Goal: Contribute content: Contribute content

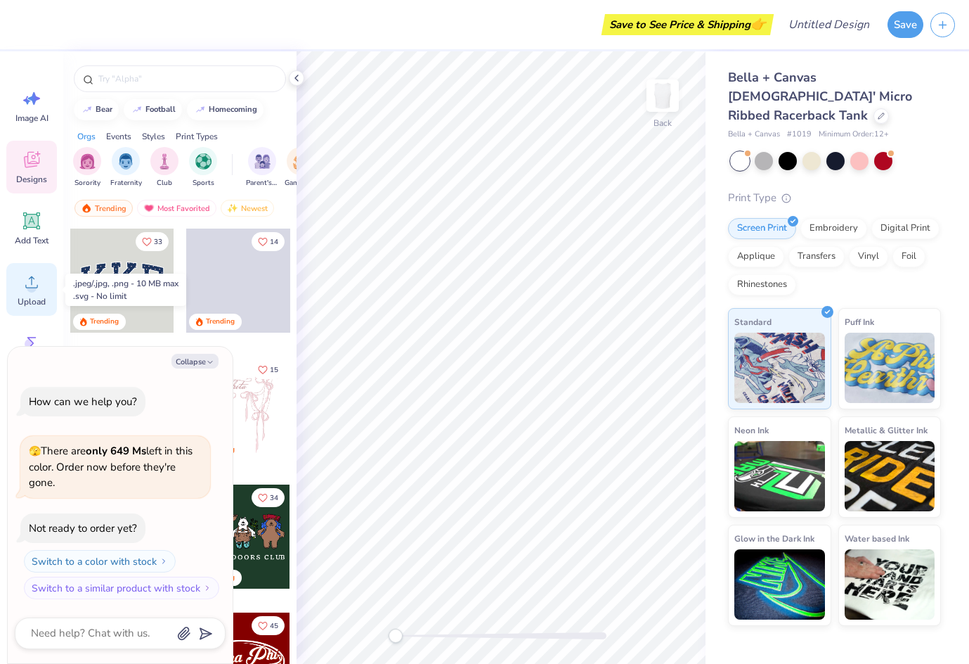
click at [21, 289] on icon at bounding box center [31, 281] width 21 height 21
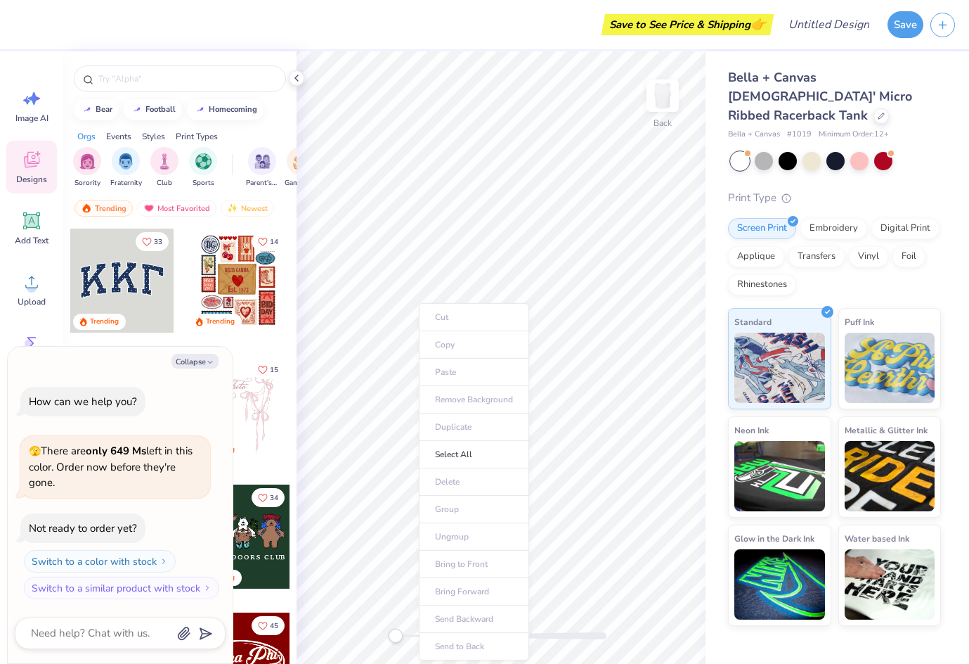
click at [465, 369] on ul "Cut Copy Paste Remove Background Duplicate Select All Delete Group Ungroup Brin…" at bounding box center [474, 481] width 110 height 357
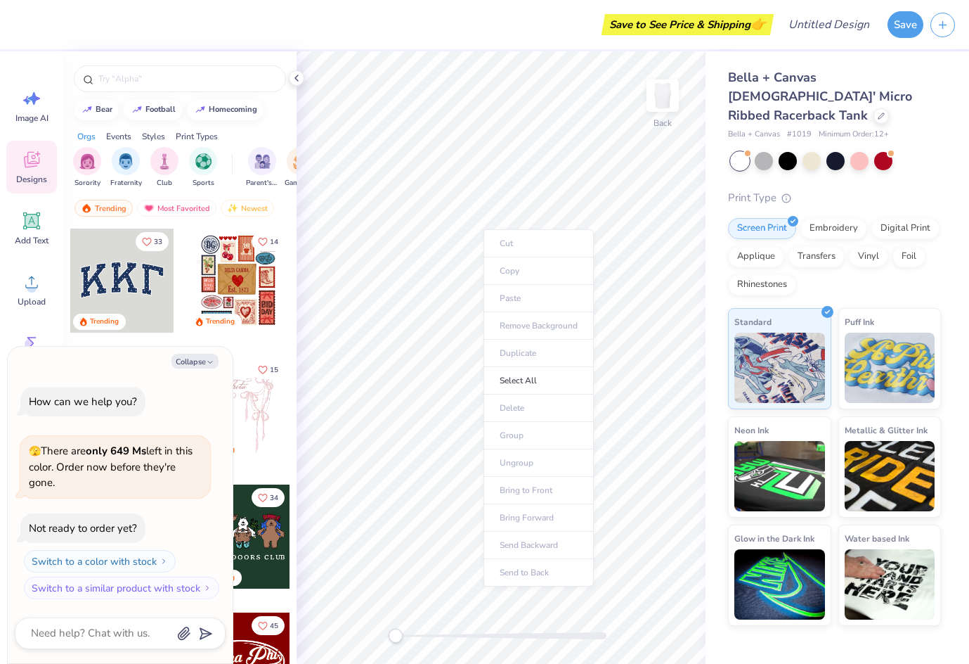
click at [513, 299] on ul "Cut Copy Paste Remove Background Duplicate Select All Delete Group Ungroup Brin…" at bounding box center [539, 407] width 110 height 357
click at [26, 282] on icon at bounding box center [31, 281] width 21 height 21
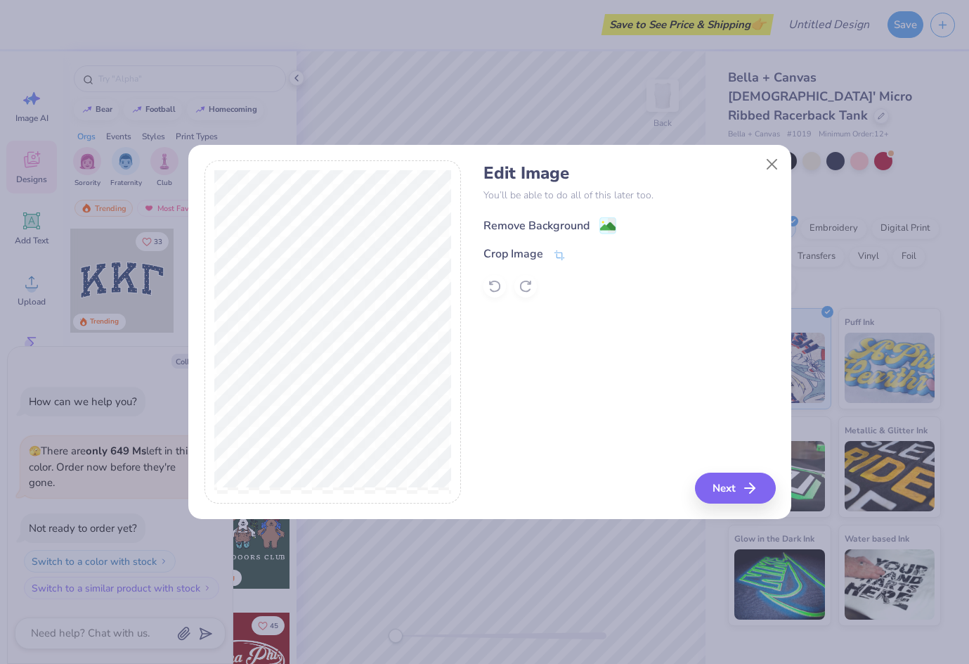
click at [605, 225] on image at bounding box center [607, 226] width 15 height 15
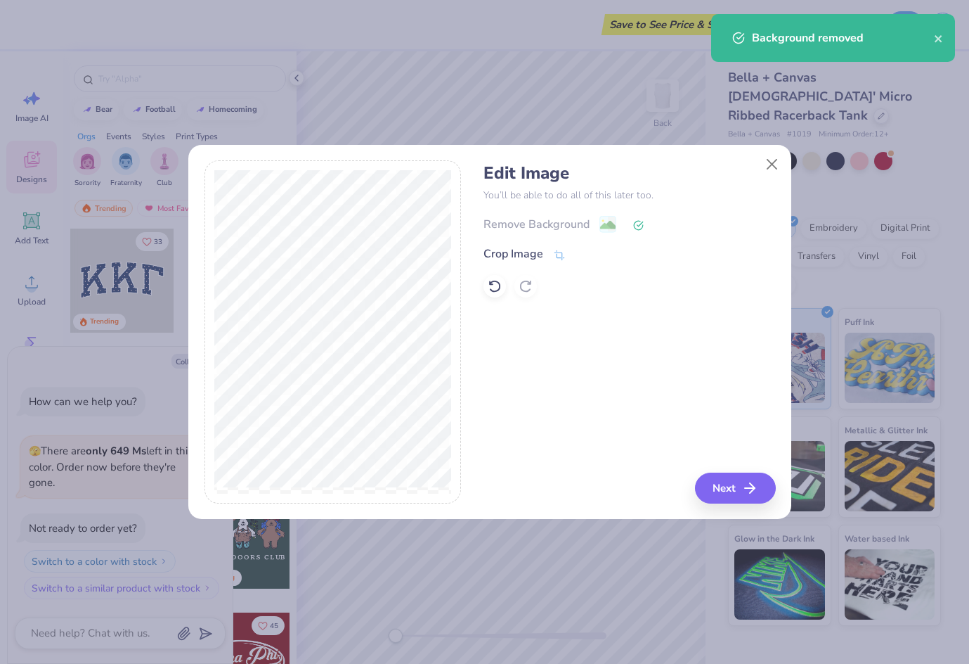
click at [497, 287] on icon at bounding box center [495, 286] width 14 height 14
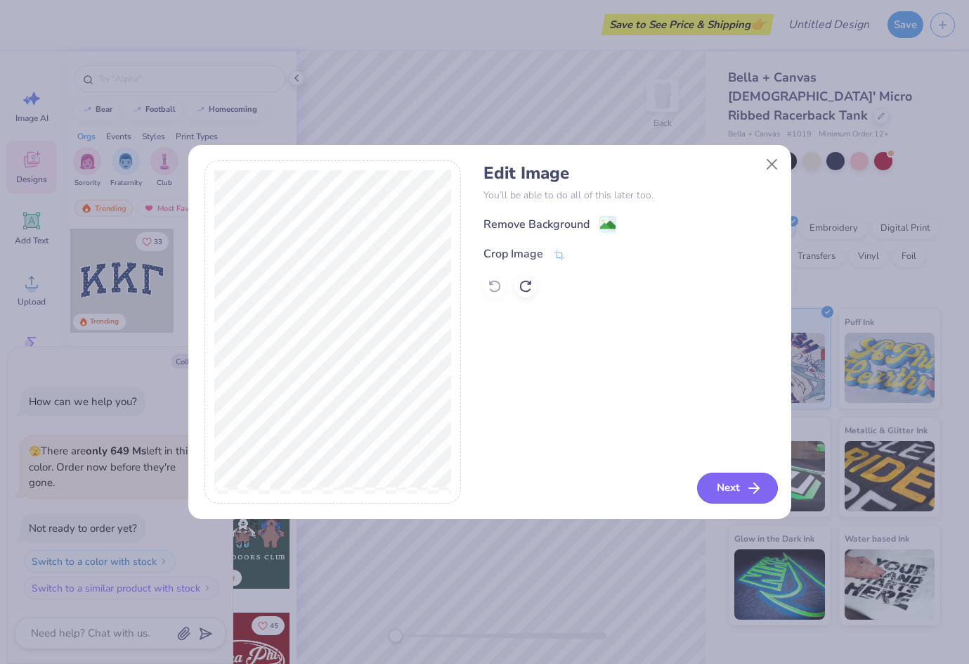
click at [727, 492] on button "Next" at bounding box center [737, 487] width 81 height 31
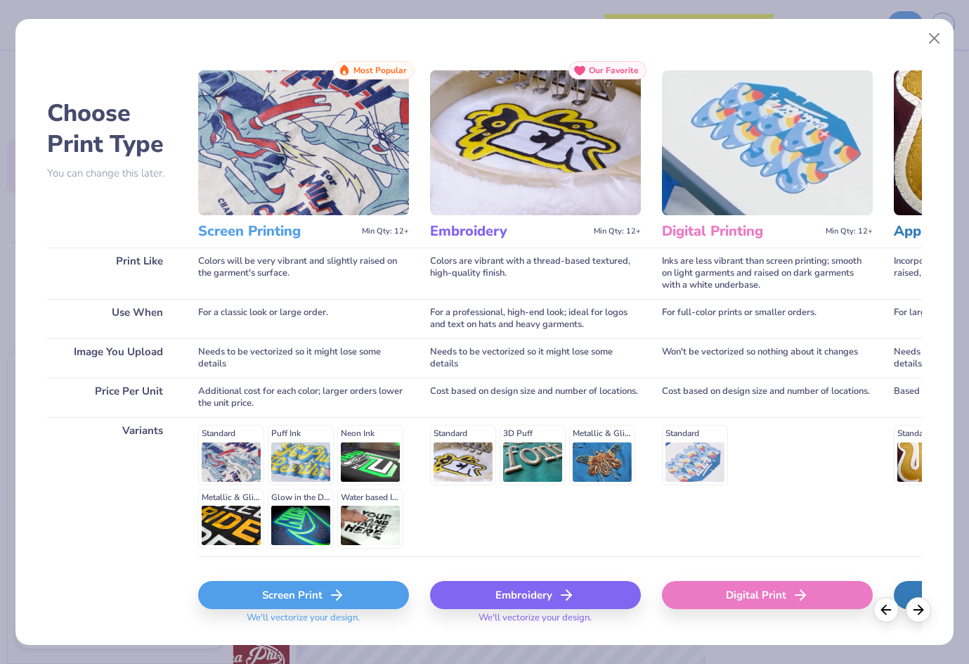
click at [291, 597] on div "Screen Print" at bounding box center [303, 595] width 211 height 28
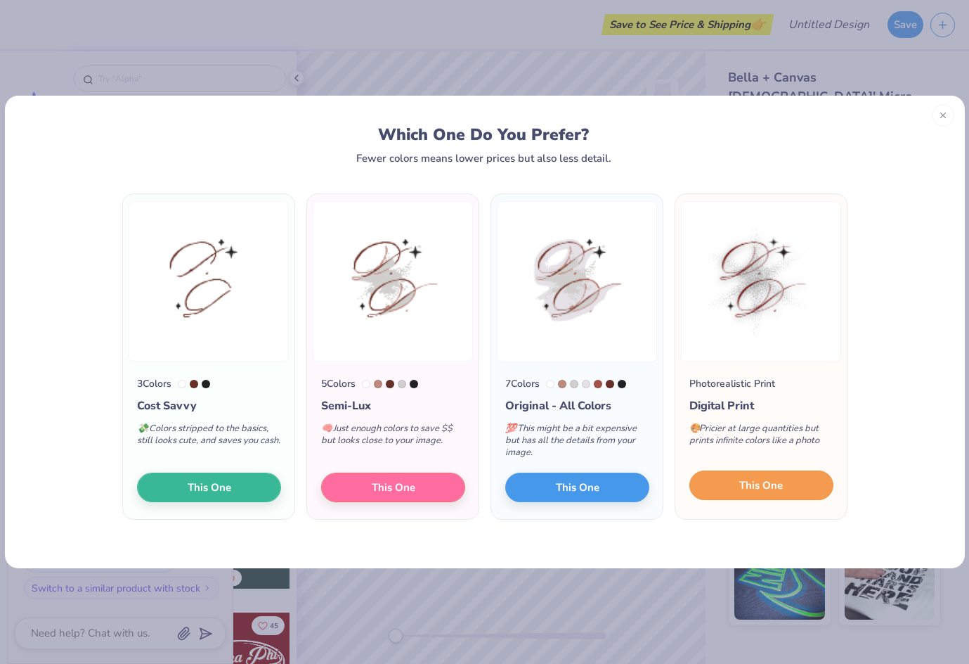
click at [782, 481] on span "This One" at bounding box center [762, 485] width 44 height 16
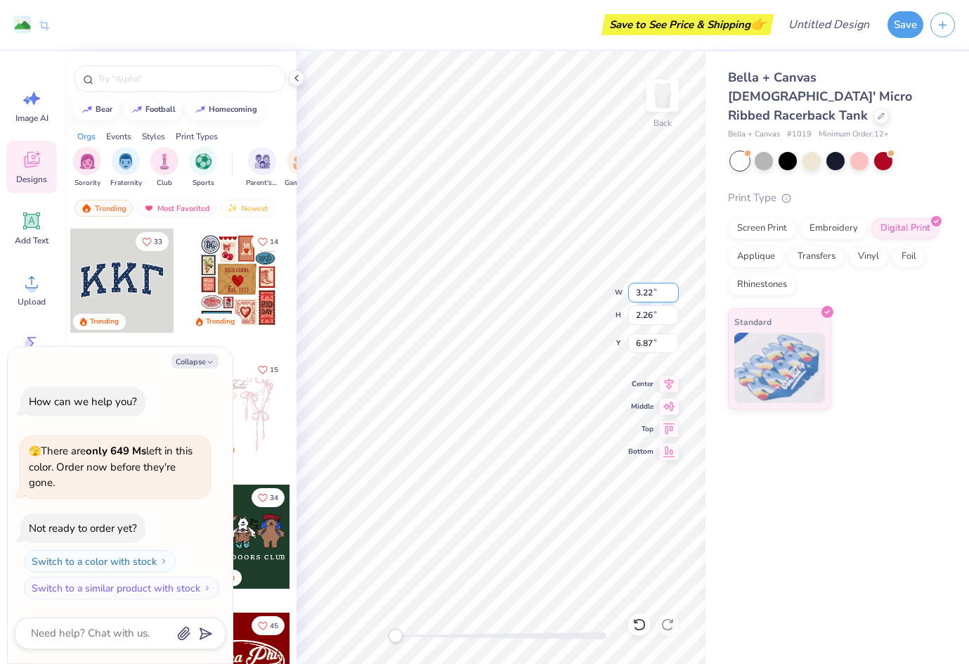
click at [635, 293] on div "Back W 3.22 3.22 " H 2.26 2.26 " Y 6.87 6.87 " Center [GEOGRAPHIC_DATA]" at bounding box center [501, 357] width 409 height 612
type textarea "x"
type input "5.87"
type input "4.12"
type input "5.01"
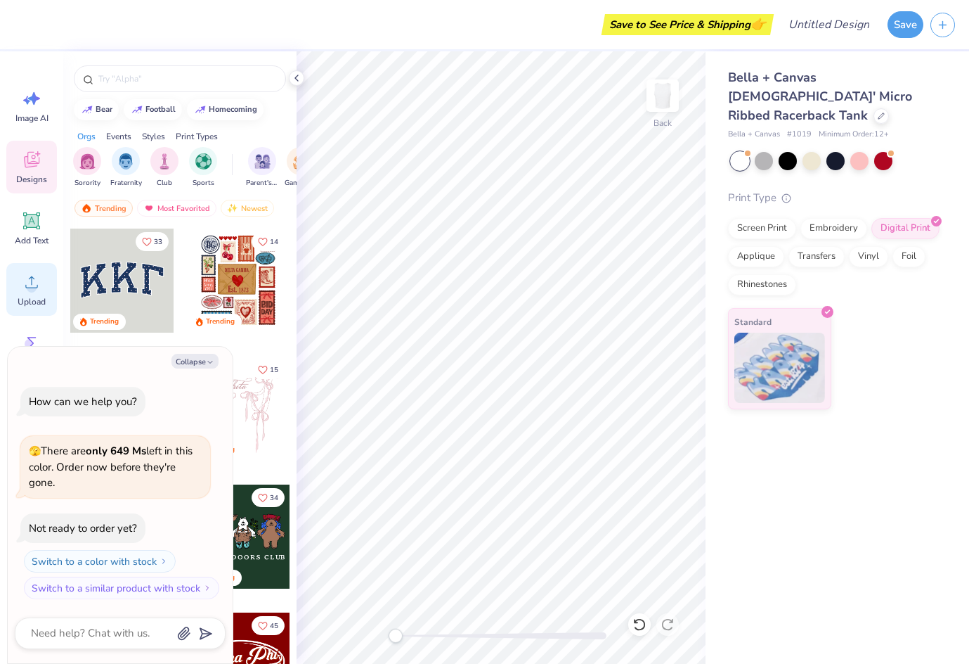
click at [29, 285] on circle at bounding box center [32, 288] width 10 height 10
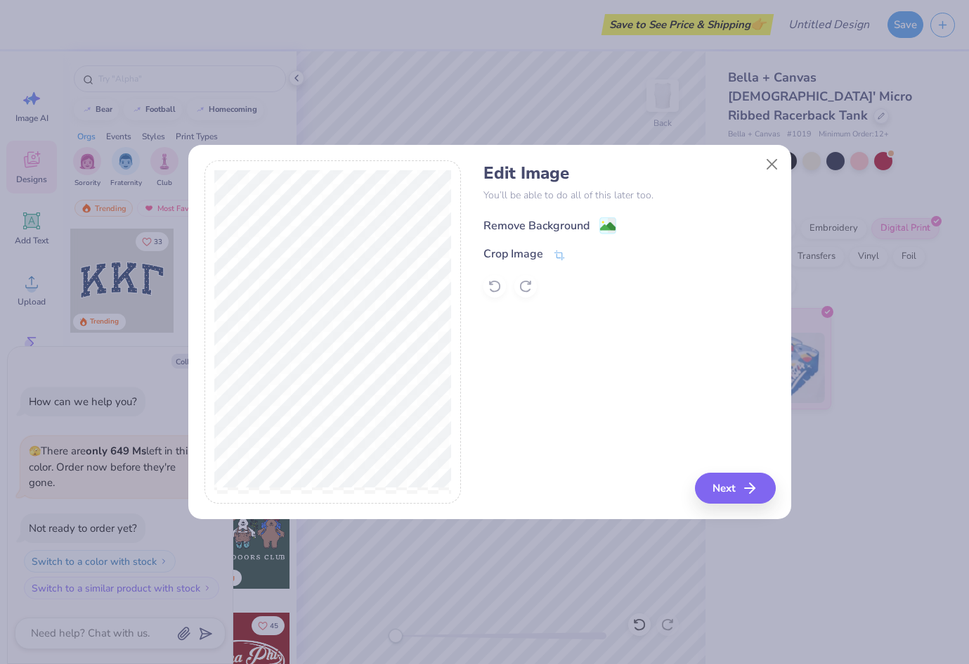
click at [598, 231] on div "Remove Background" at bounding box center [550, 226] width 133 height 18
click at [495, 283] on icon at bounding box center [495, 286] width 14 height 14
click at [553, 256] on icon at bounding box center [559, 256] width 13 height 13
click at [579, 255] on icon at bounding box center [583, 254] width 8 height 8
click at [605, 224] on image at bounding box center [607, 226] width 15 height 15
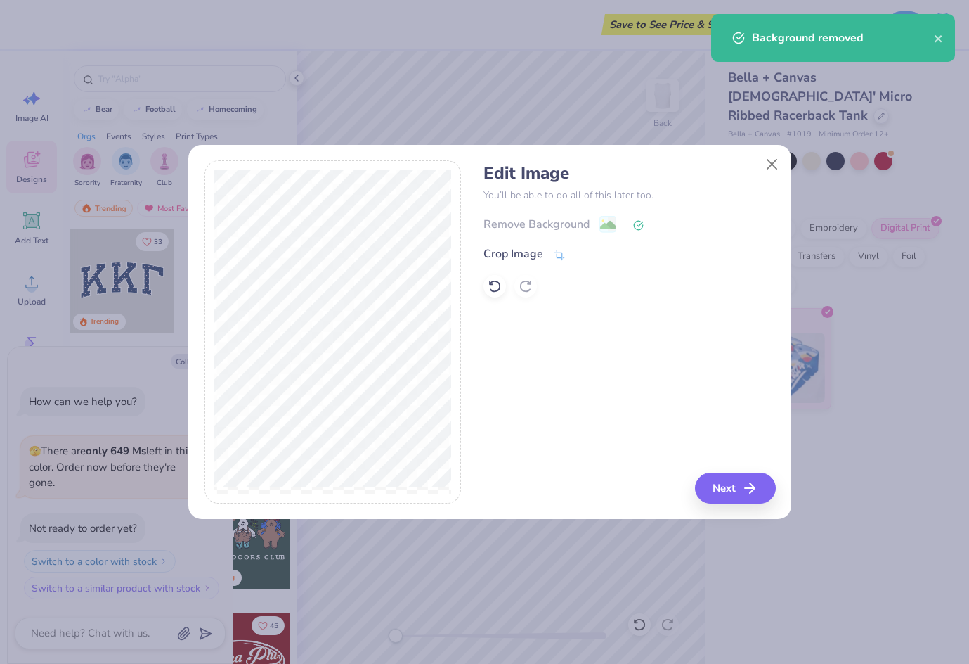
click at [608, 221] on div "Remove Background" at bounding box center [630, 224] width 292 height 18
click at [496, 292] on icon at bounding box center [495, 286] width 14 height 14
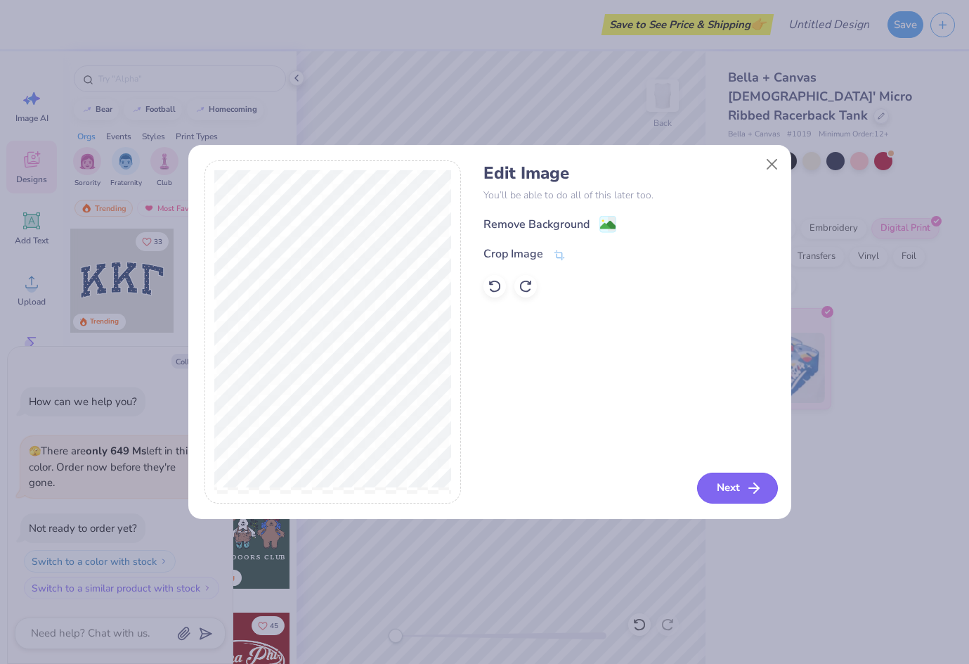
click at [730, 492] on button "Next" at bounding box center [737, 487] width 81 height 31
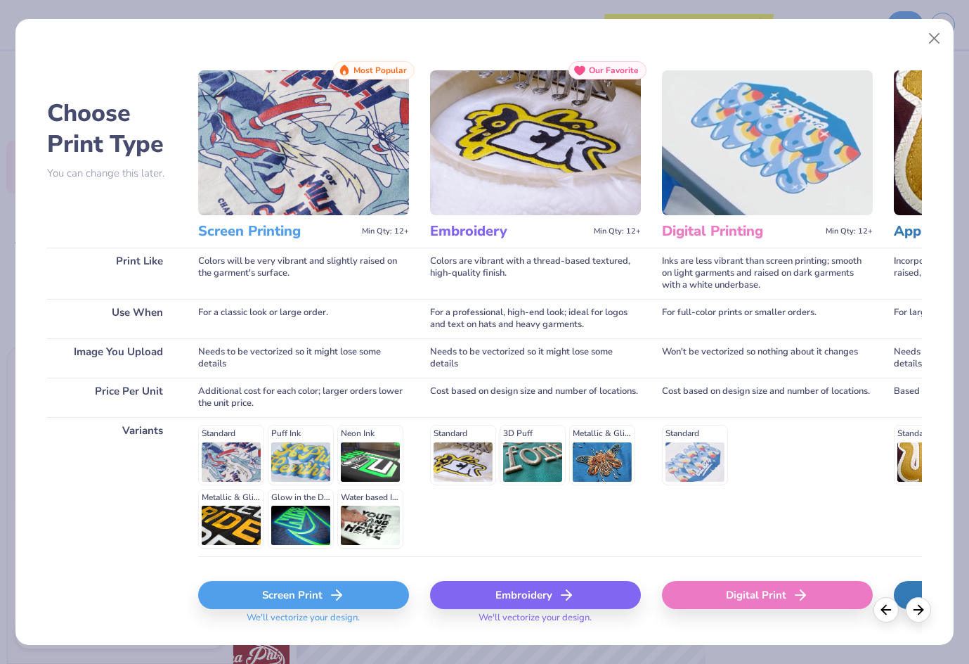
click at [285, 599] on div "Screen Print" at bounding box center [303, 595] width 211 height 28
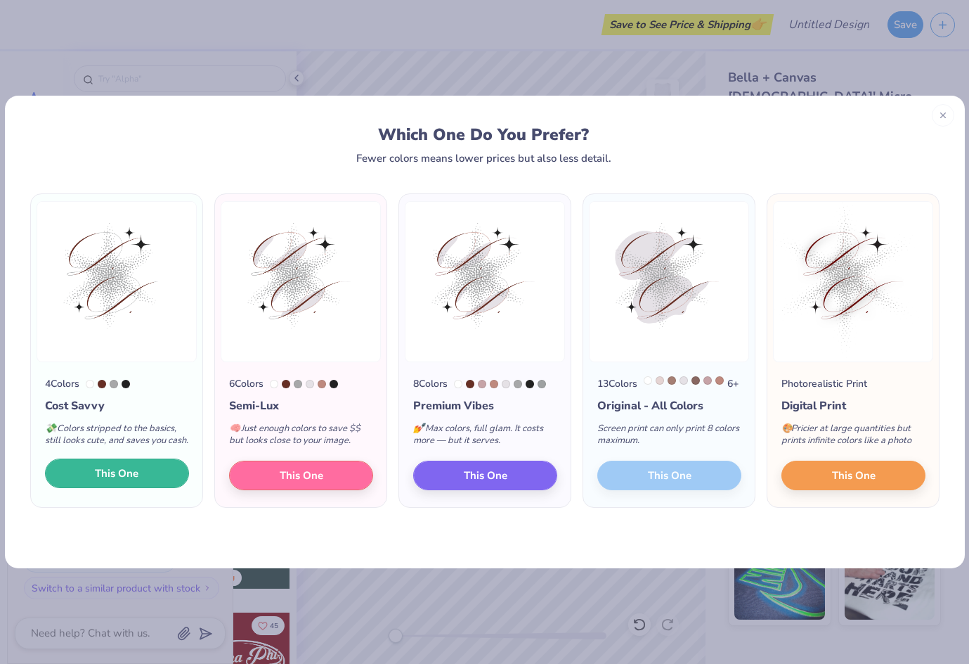
click at [138, 482] on span "This One" at bounding box center [117, 473] width 44 height 16
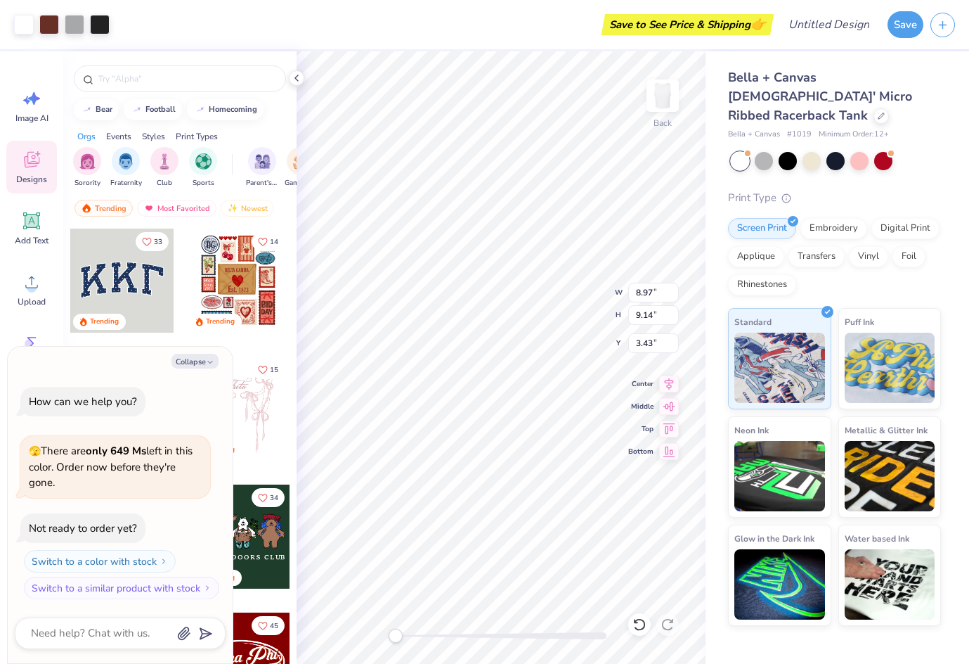
type textarea "x"
type input "2.90"
type input "2.96"
click at [899, 36] on button "Save" at bounding box center [906, 24] width 36 height 27
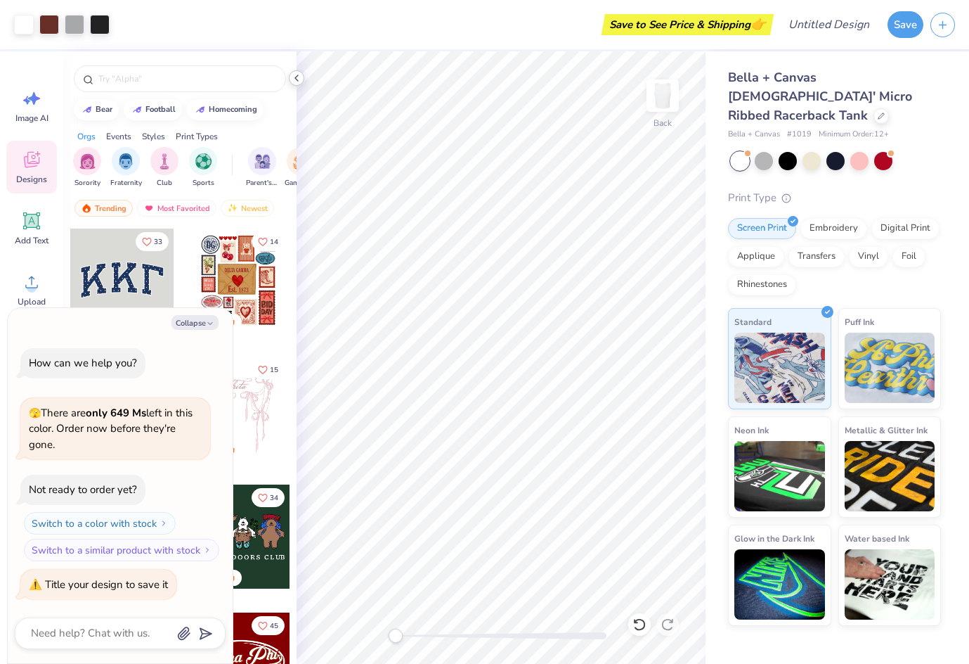
click at [296, 79] on icon at bounding box center [296, 77] width 11 height 11
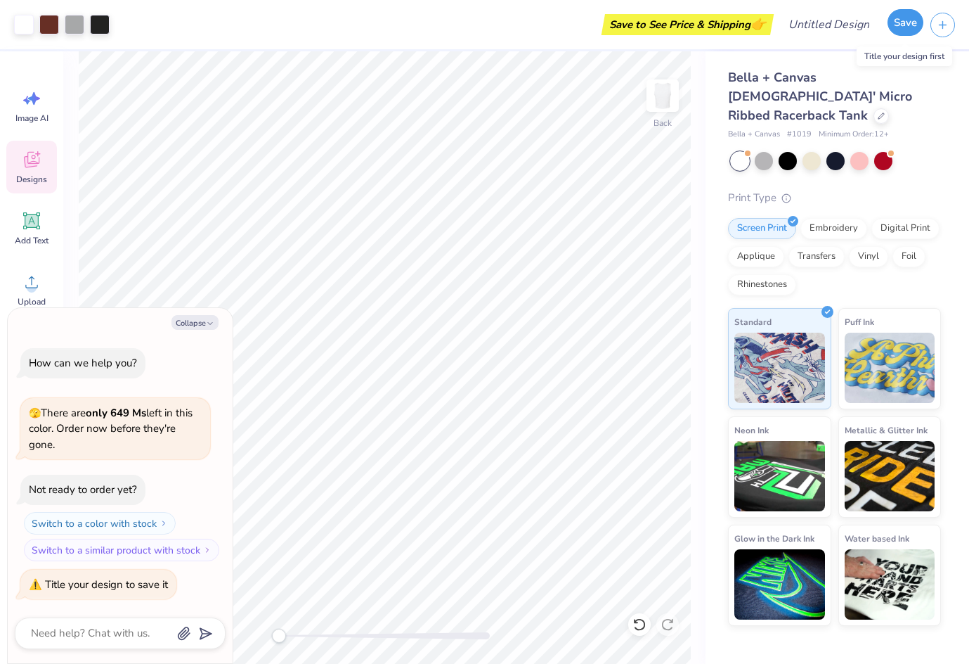
click at [906, 19] on button "Save" at bounding box center [906, 22] width 36 height 27
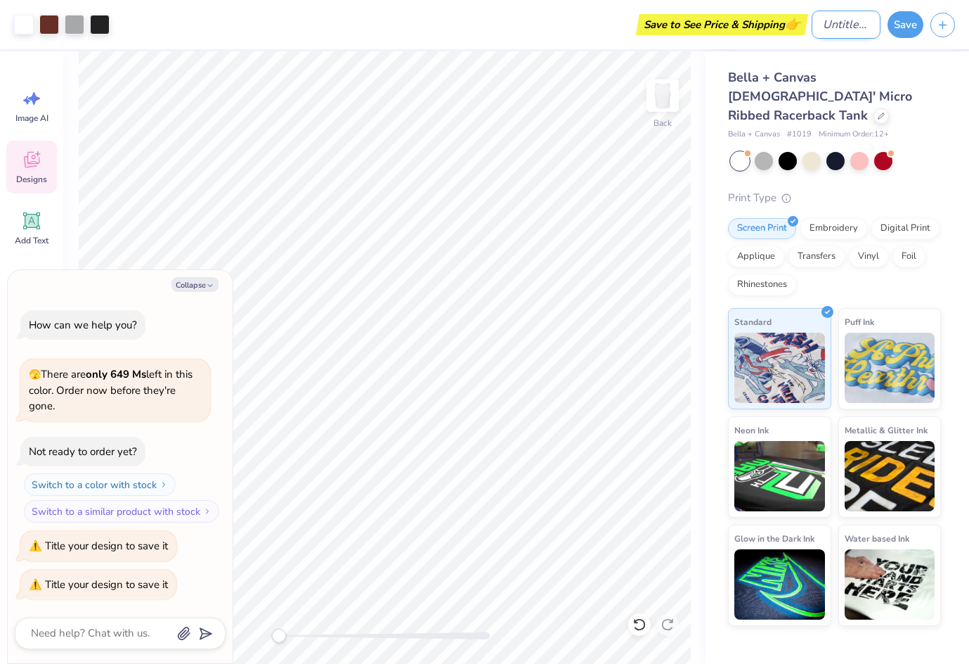
type textarea "x"
click at [820, 32] on input "Design Title" at bounding box center [846, 25] width 69 height 28
type input "d"
type textarea "x"
type input "d."
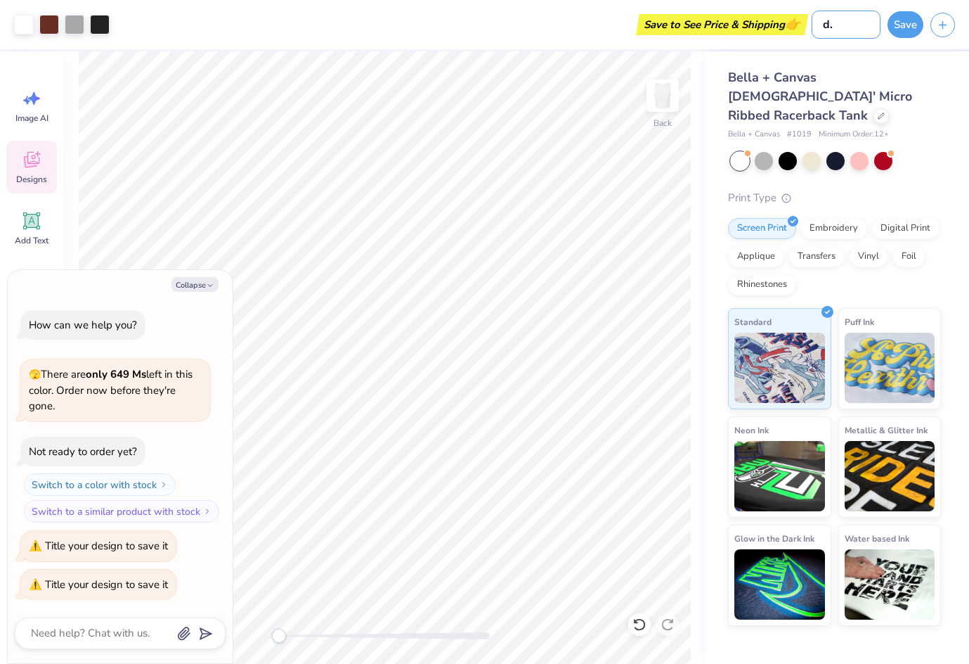
type textarea "x"
type input "d.d"
type textarea "x"
type input "d.da"
type textarea "x"
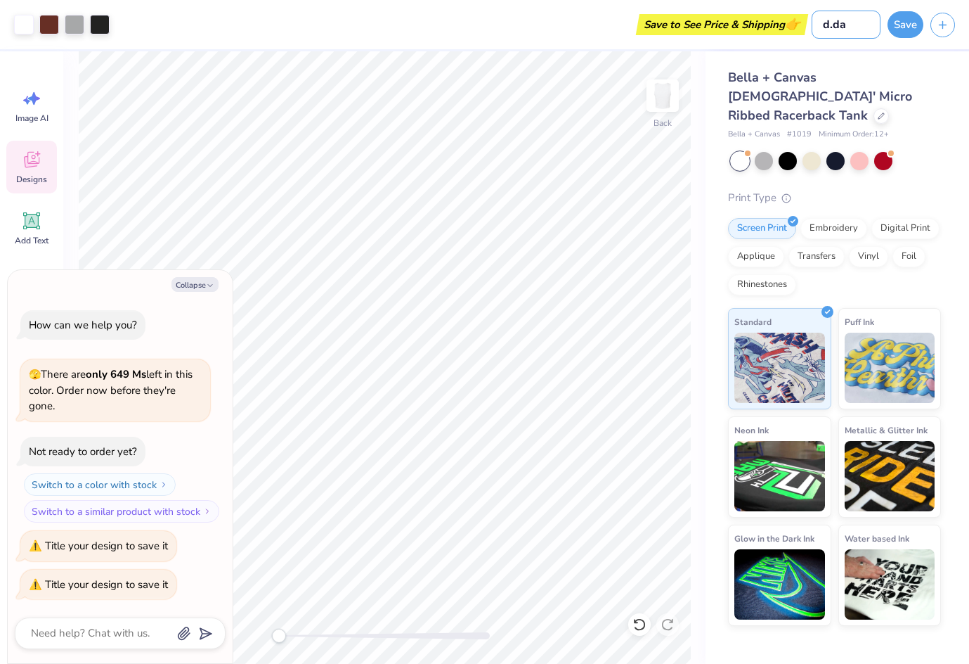
type input "d.dau"
type textarea "x"
type input "d.daug"
type textarea "x"
type input "d.daugh"
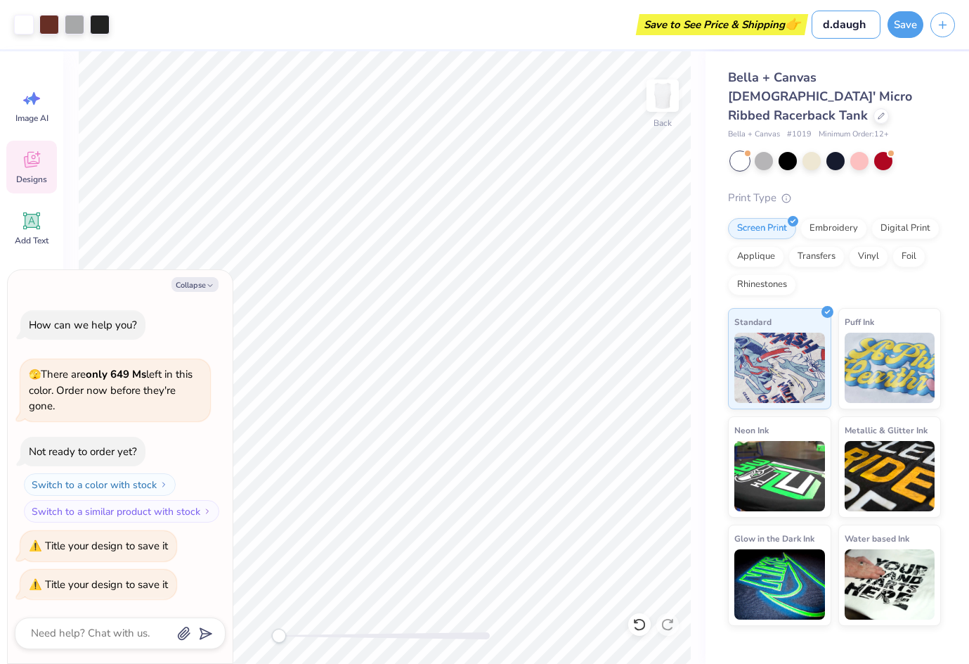
type textarea "x"
type input "d.daught"
type textarea "x"
type input "d.daughte"
type textarea "x"
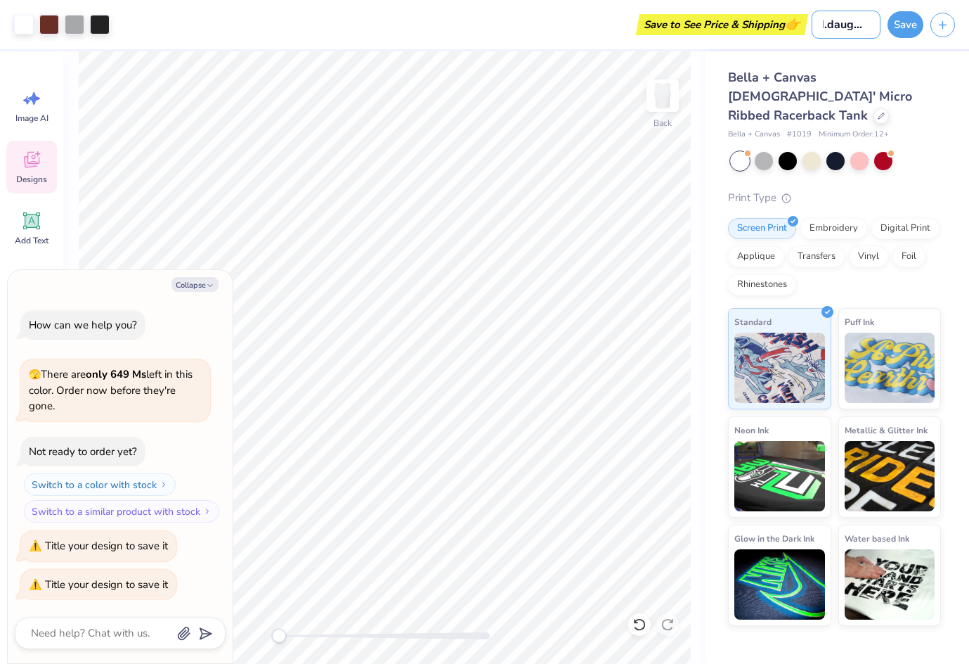
type input "d.daughter"
type textarea "x"
type input "d.daughter"
click at [905, 20] on button "Save" at bounding box center [906, 22] width 36 height 27
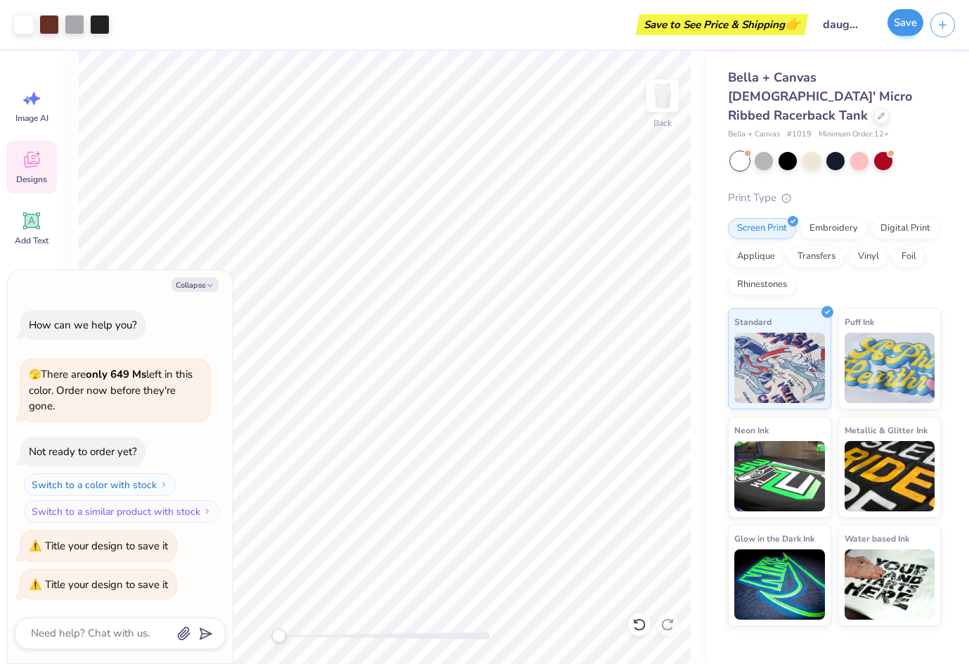
scroll to position [0, 0]
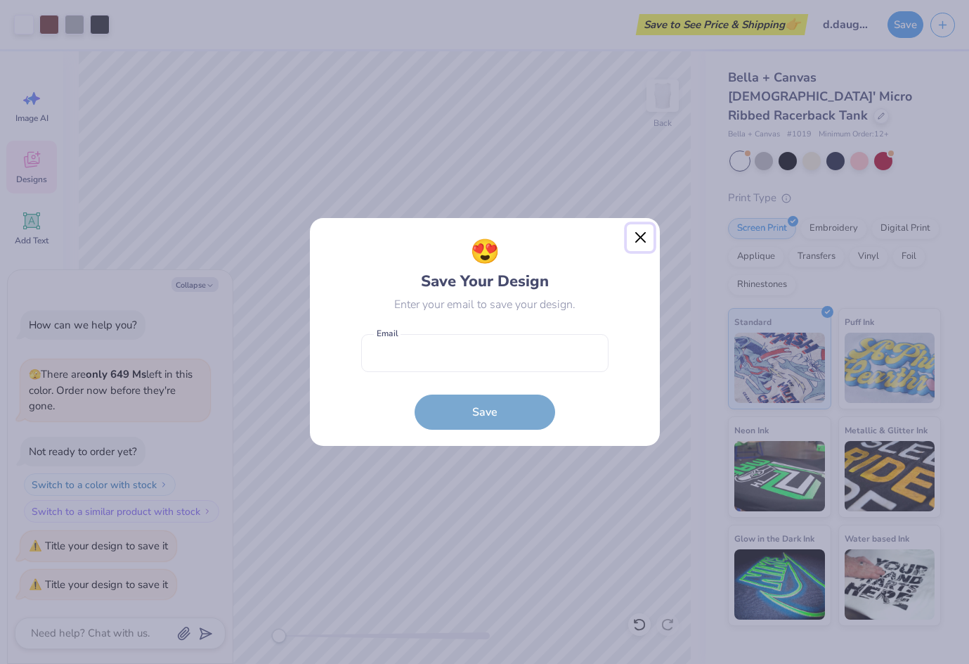
click at [638, 237] on button "Close" at bounding box center [640, 237] width 27 height 27
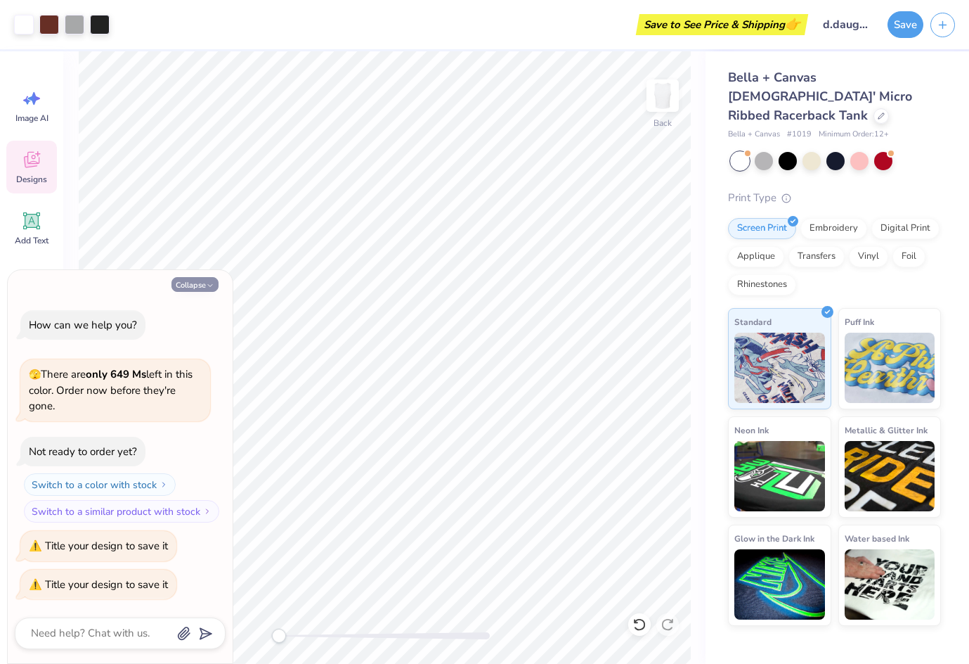
click at [215, 284] on button "Collapse" at bounding box center [195, 284] width 47 height 15
type textarea "x"
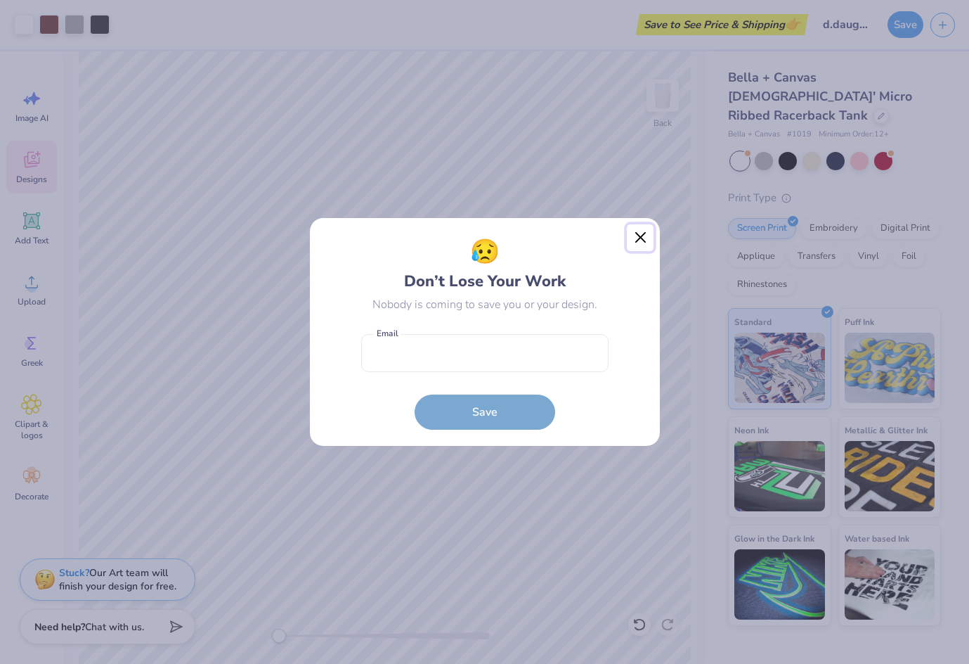
click at [633, 240] on button "Close" at bounding box center [640, 237] width 27 height 27
